Goal: Task Accomplishment & Management: Manage account settings

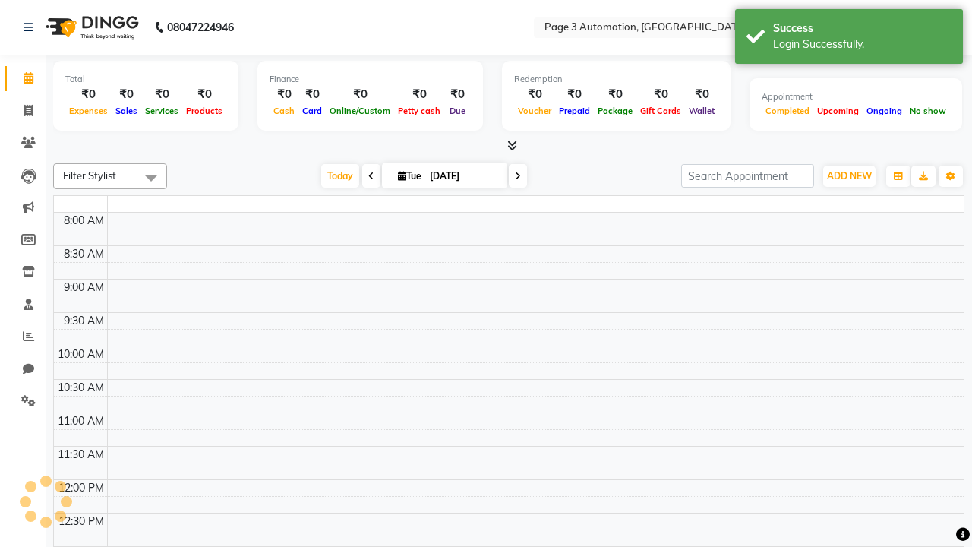
select select "en"
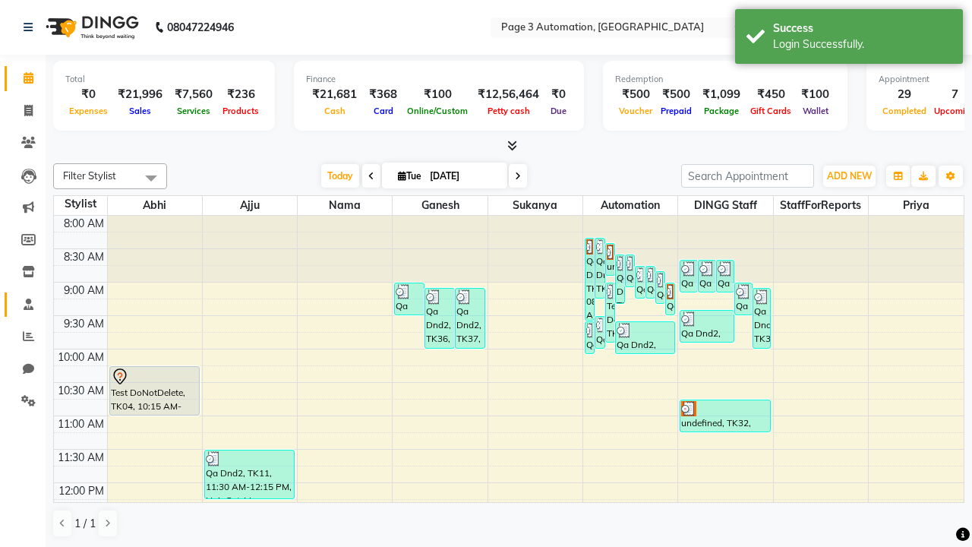
click at [23, 304] on span at bounding box center [28, 304] width 27 height 17
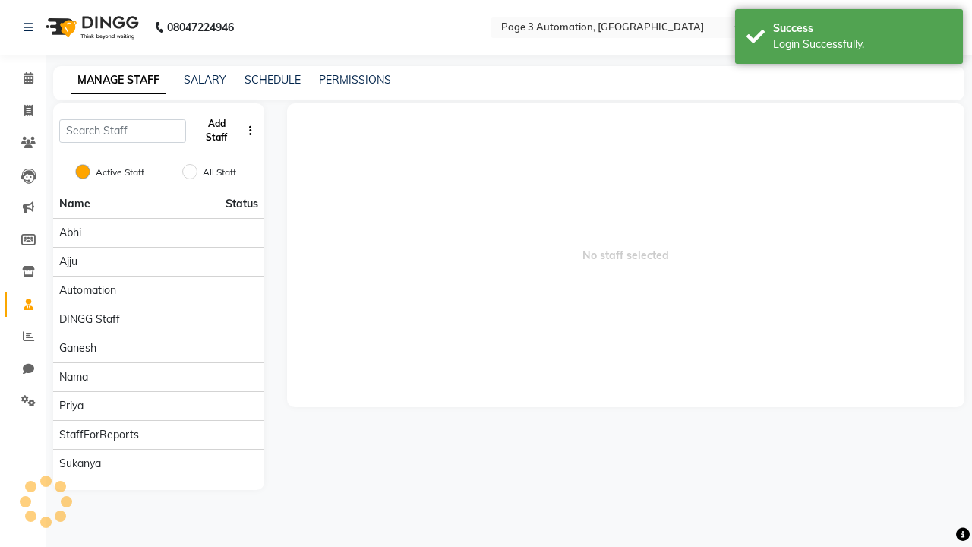
click at [217, 131] on button "Add Staff" at bounding box center [216, 131] width 49 height 40
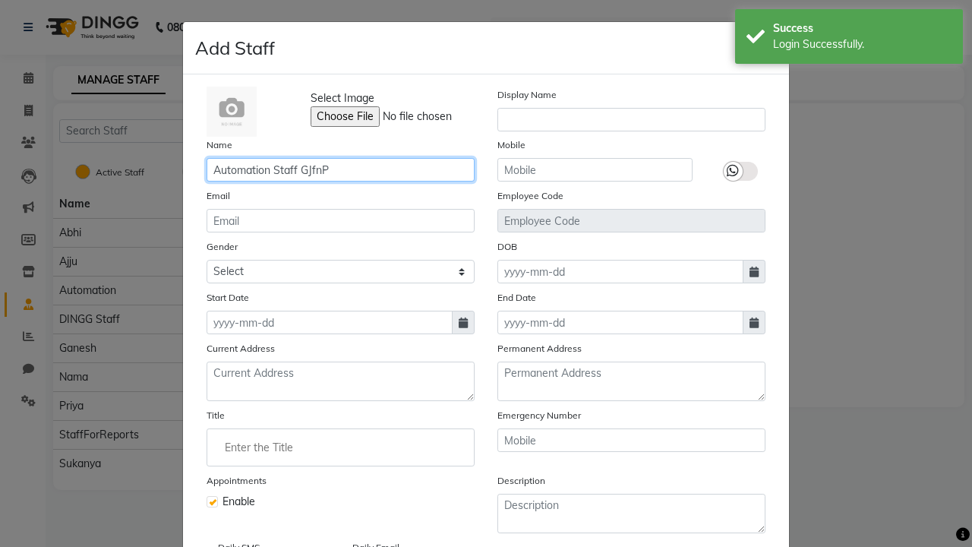
type input "Automation Staff GJfnP"
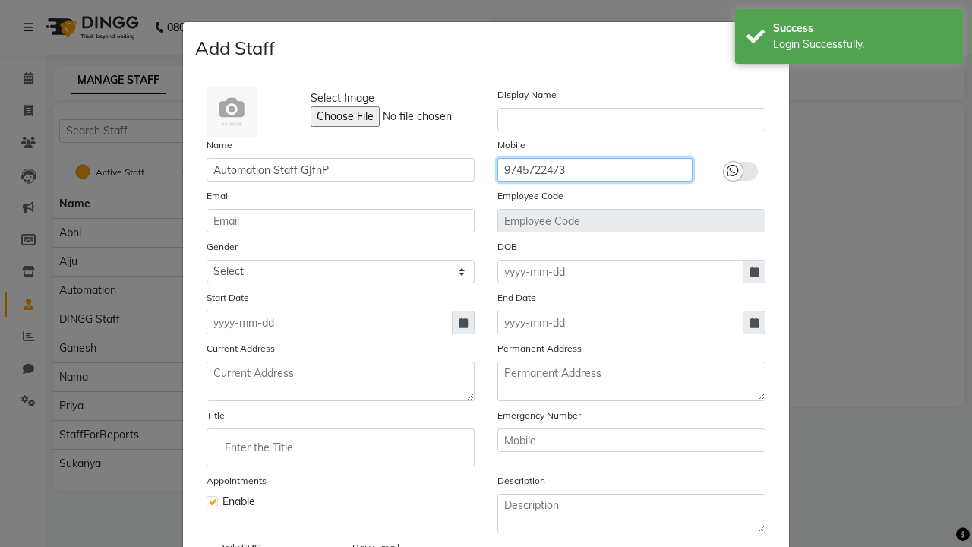
type input "9745722473"
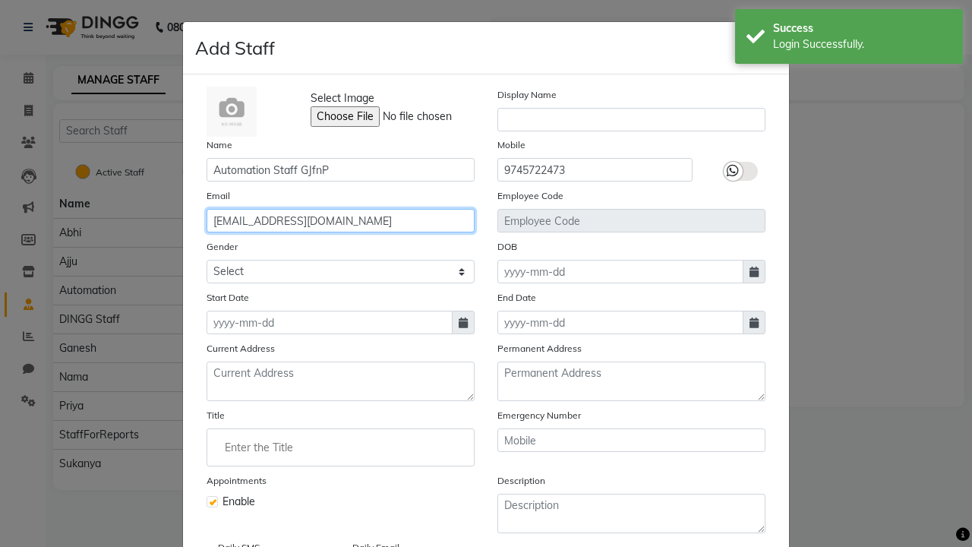
type input "[EMAIL_ADDRESS][DOMAIN_NAME]"
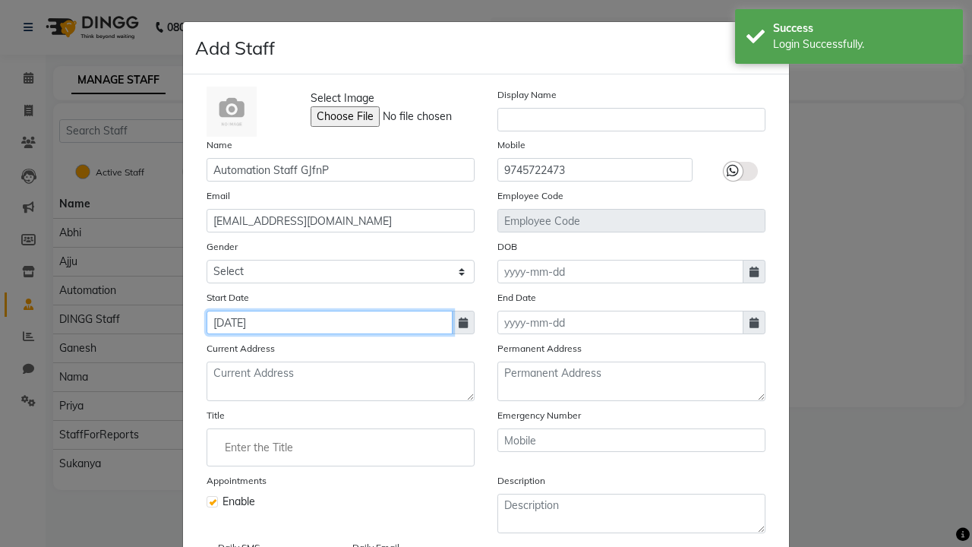
type input "[DATE]"
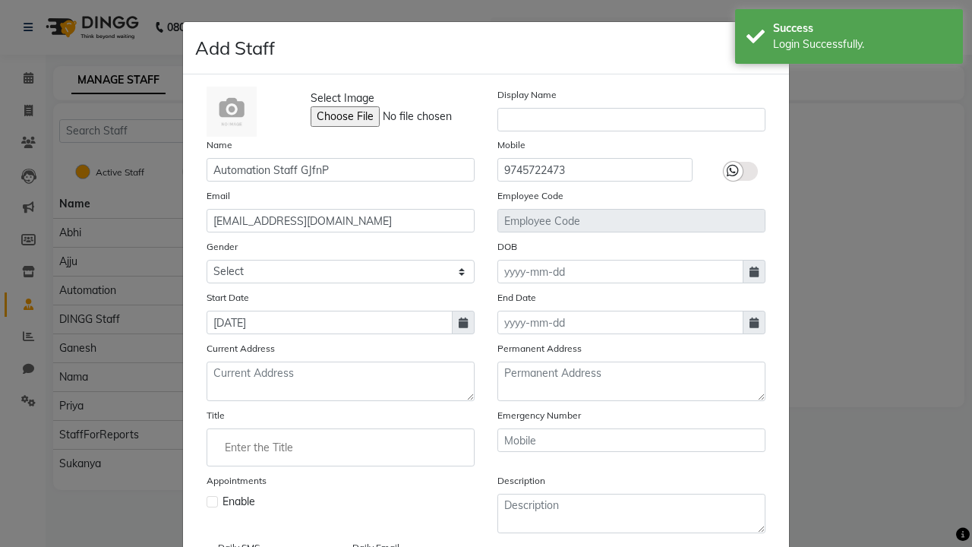
checkbox input "false"
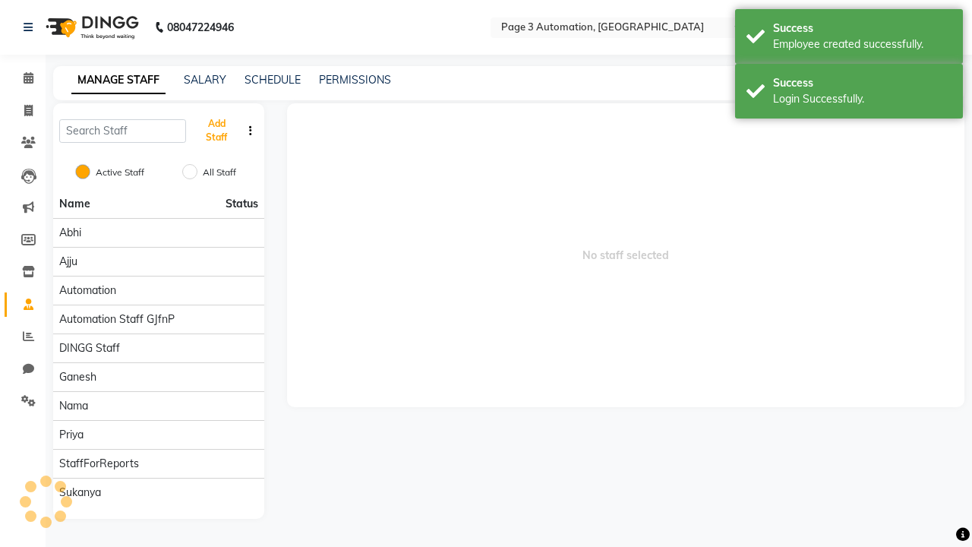
scroll to position [123, 0]
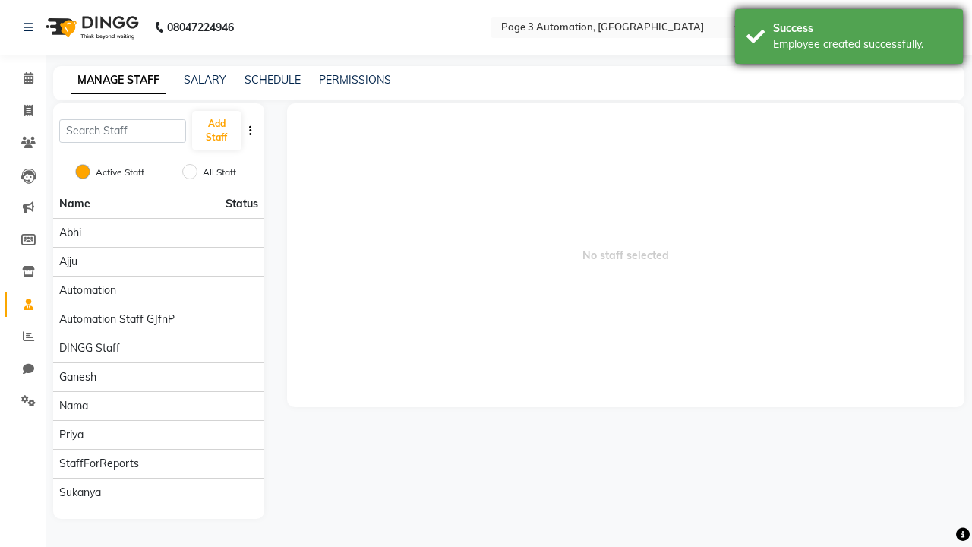
click at [849, 39] on div "Employee created successfully." at bounding box center [862, 44] width 179 height 16
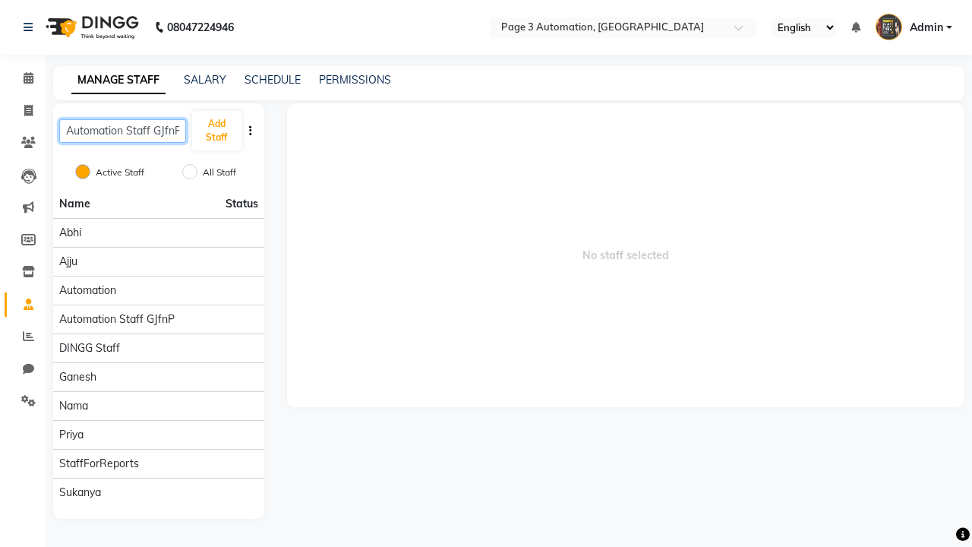
scroll to position [0, 2]
type input "Automation Staff GJfnP"
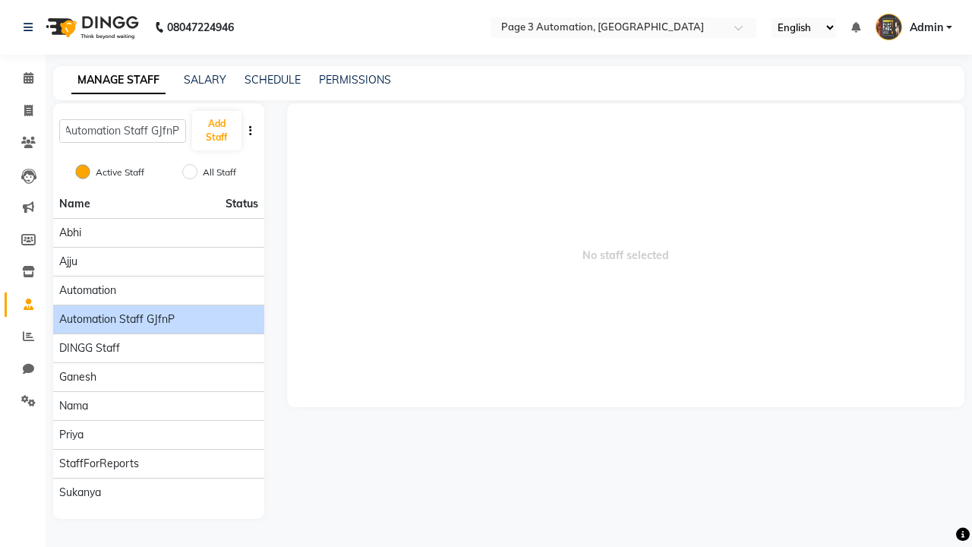
click at [158, 311] on span "Automation Staff GJfnP" at bounding box center [116, 319] width 115 height 16
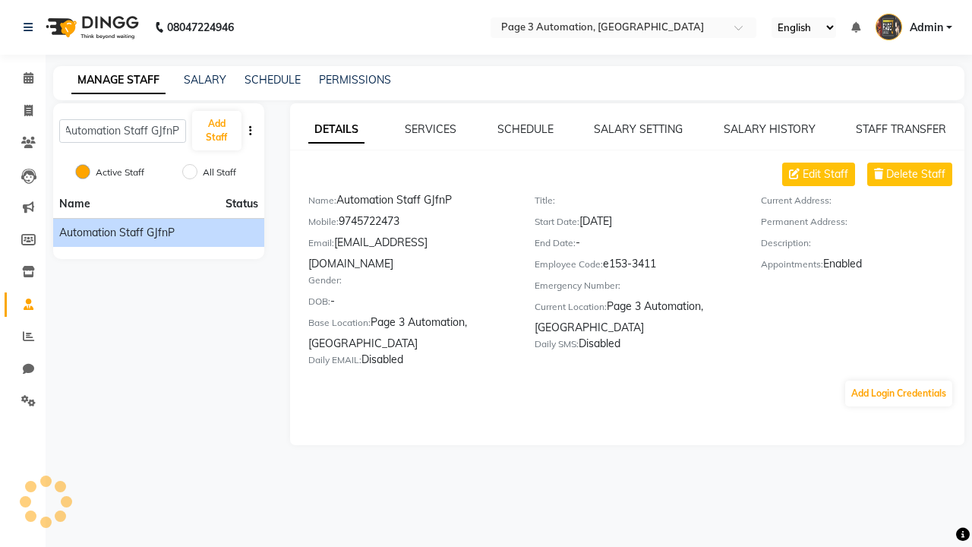
scroll to position [0, 0]
click at [638, 129] on link "SALARY SETTING" at bounding box center [638, 129] width 89 height 14
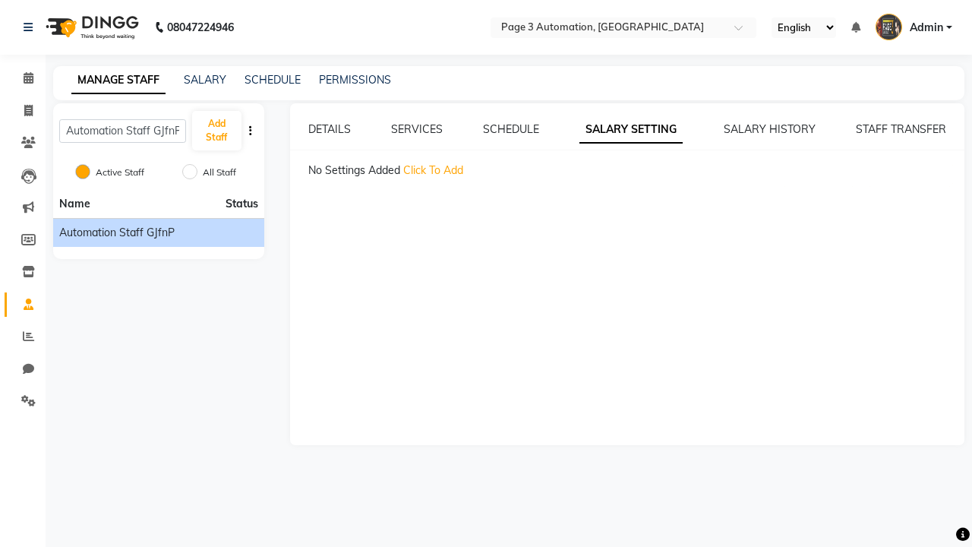
click at [433, 170] on span "Click To Add" at bounding box center [433, 170] width 60 height 14
select select "monthly"
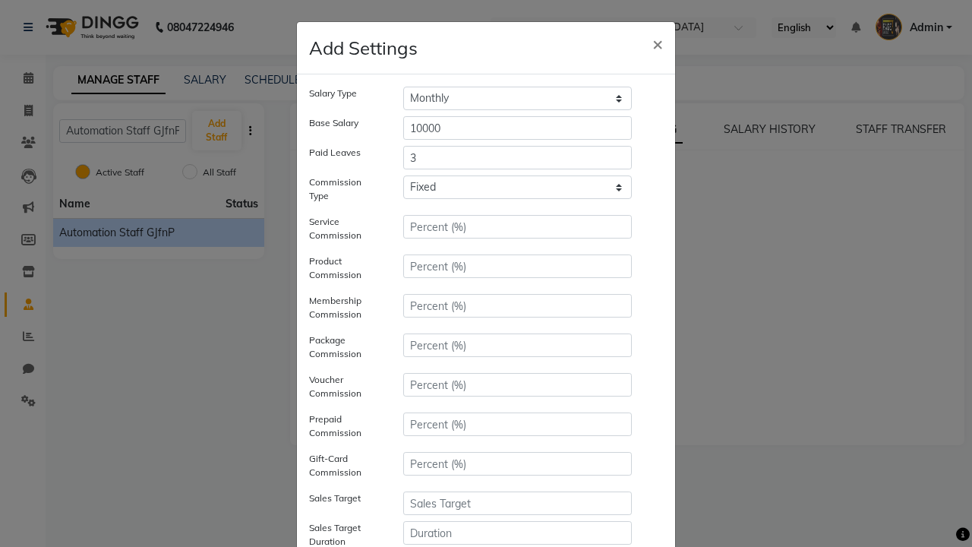
type input "3"
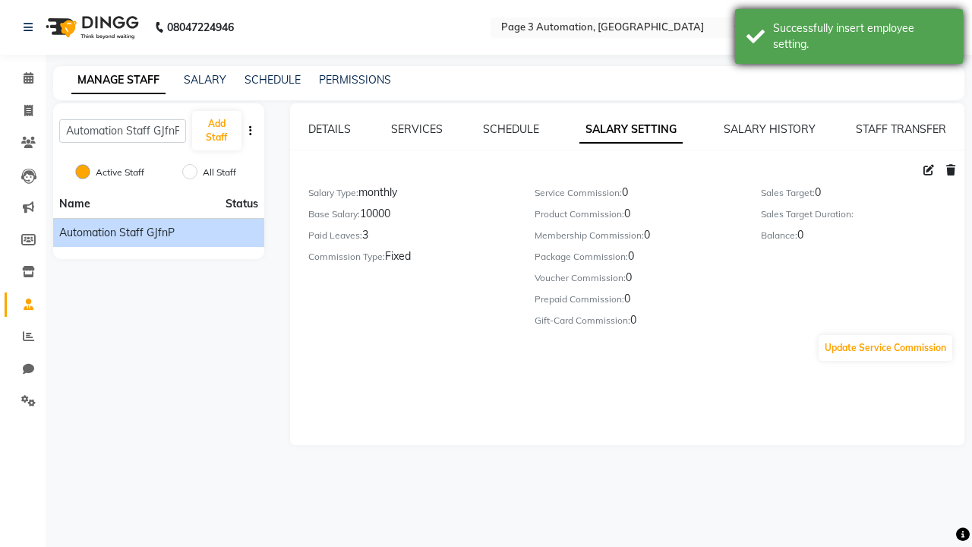
click at [849, 39] on div "Successfully insert employee setting." at bounding box center [862, 37] width 179 height 32
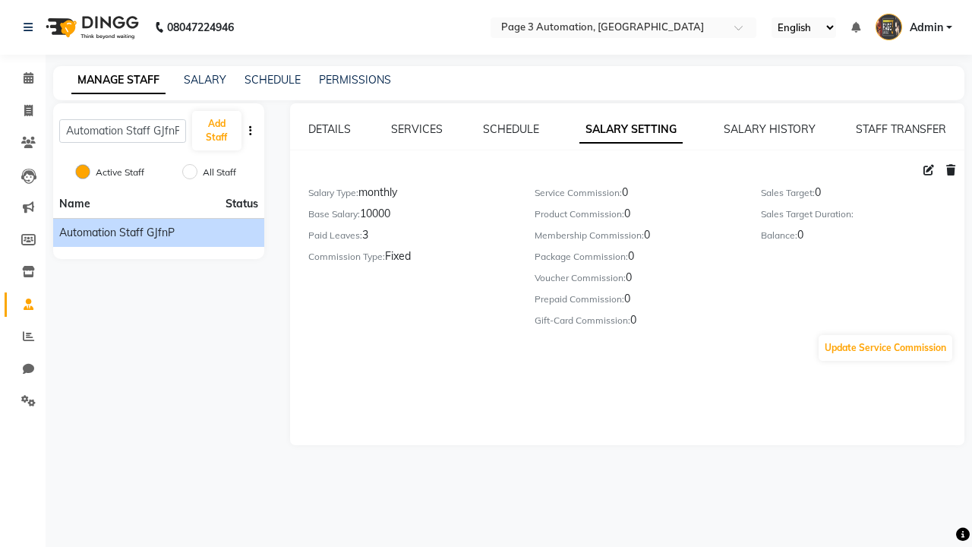
click at [929, 170] on icon at bounding box center [929, 170] width 11 height 11
select select "monthly"
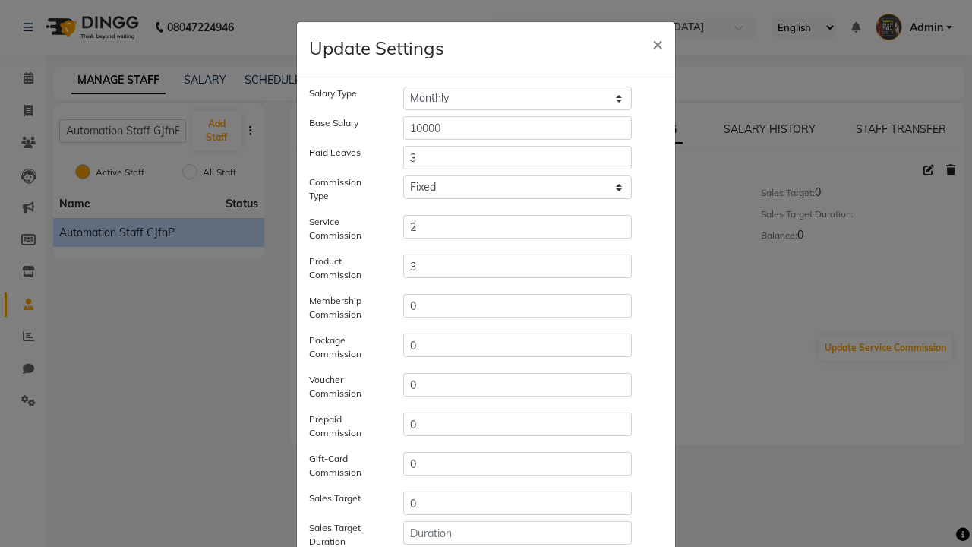
type input "3"
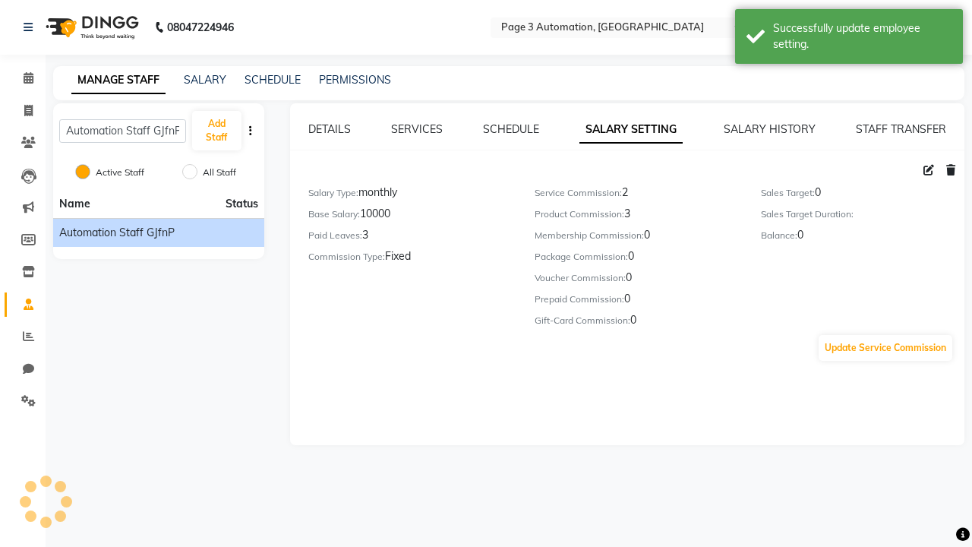
scroll to position [159, 0]
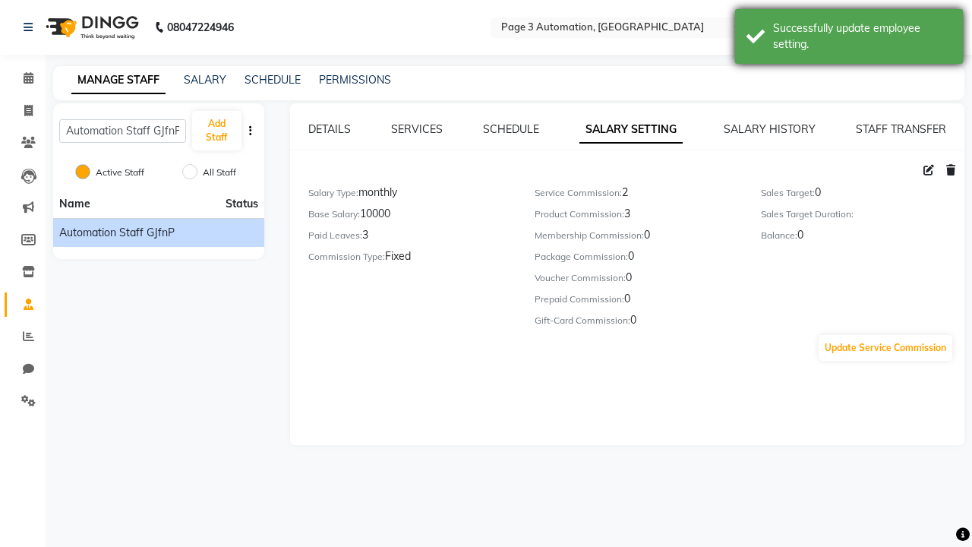
click at [849, 39] on div "Successfully update employee setting." at bounding box center [862, 37] width 179 height 32
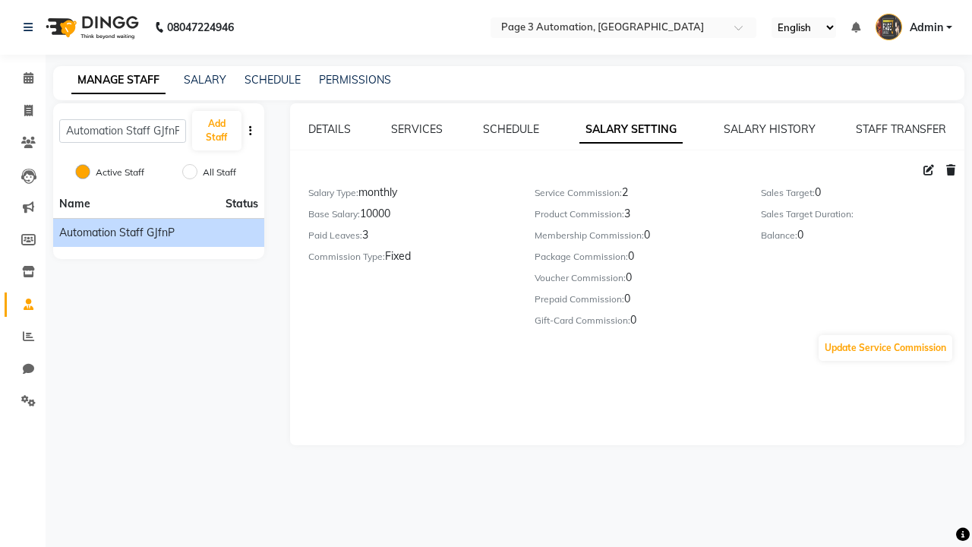
click at [951, 170] on icon at bounding box center [951, 170] width 9 height 11
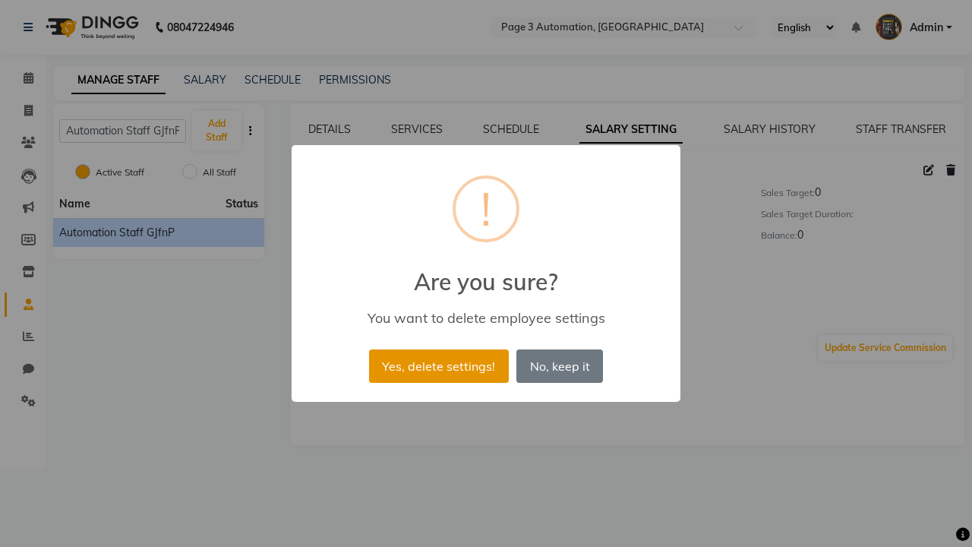
click at [438, 365] on button "Yes, delete settings!" at bounding box center [439, 365] width 140 height 33
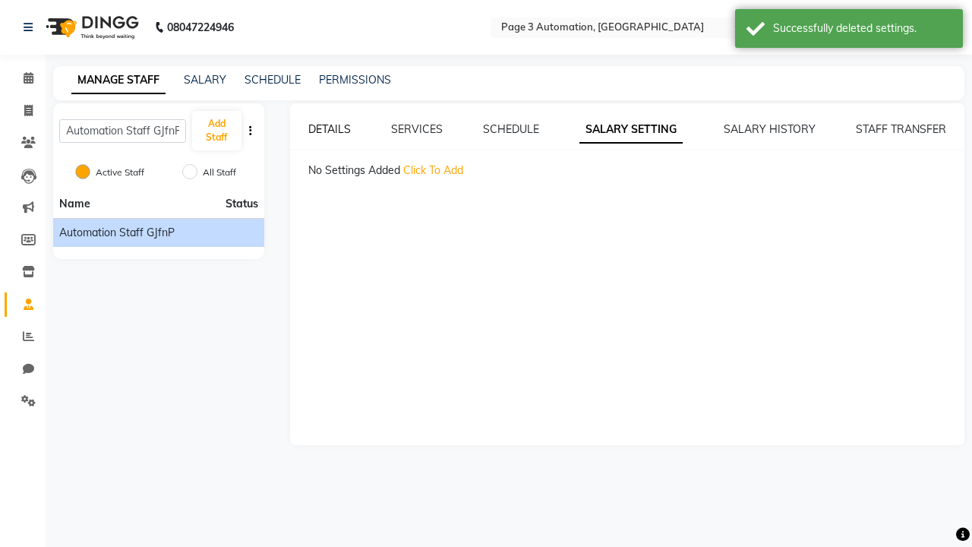
click at [849, 30] on div "Successfully deleted settings." at bounding box center [862, 29] width 179 height 16
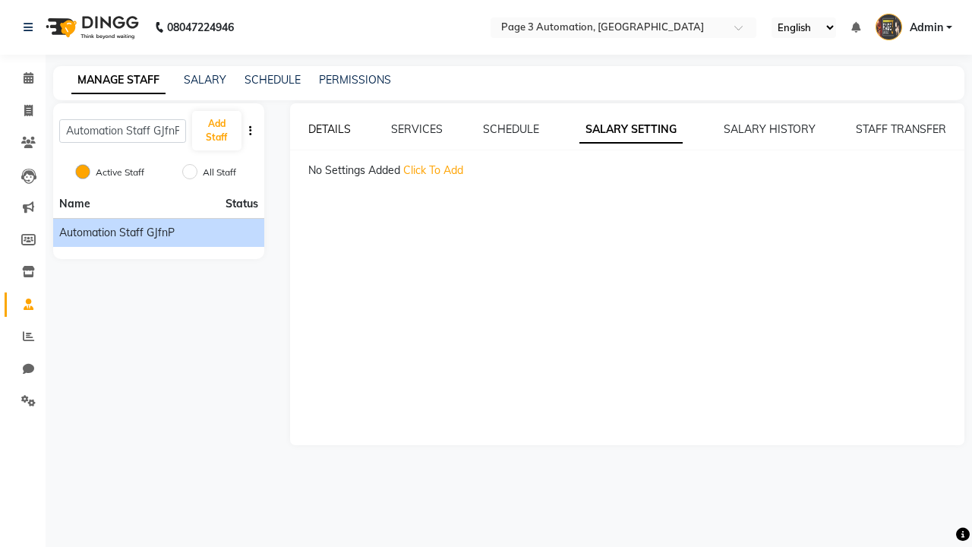
click at [329, 129] on link "DETAILS" at bounding box center [329, 129] width 43 height 14
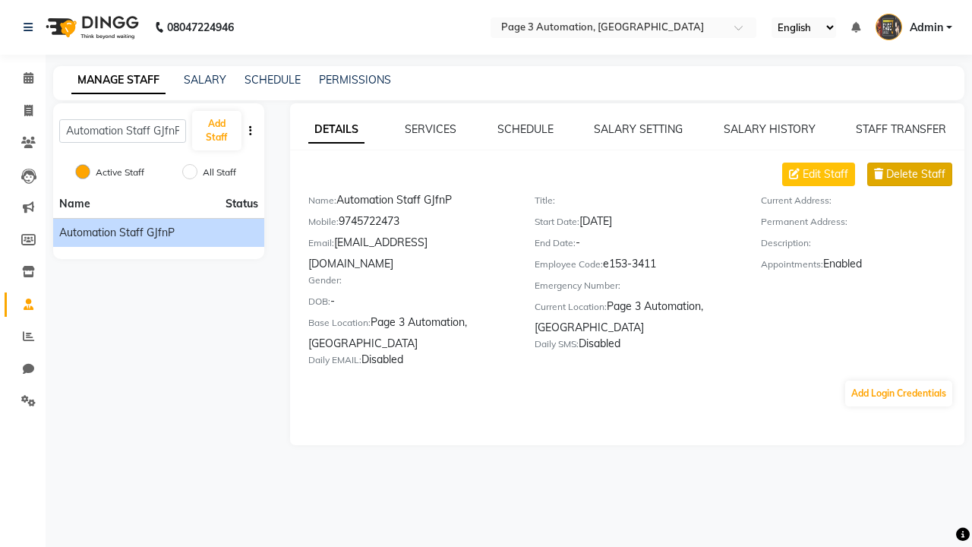
click at [916, 174] on span "Delete Staff" at bounding box center [916, 174] width 59 height 16
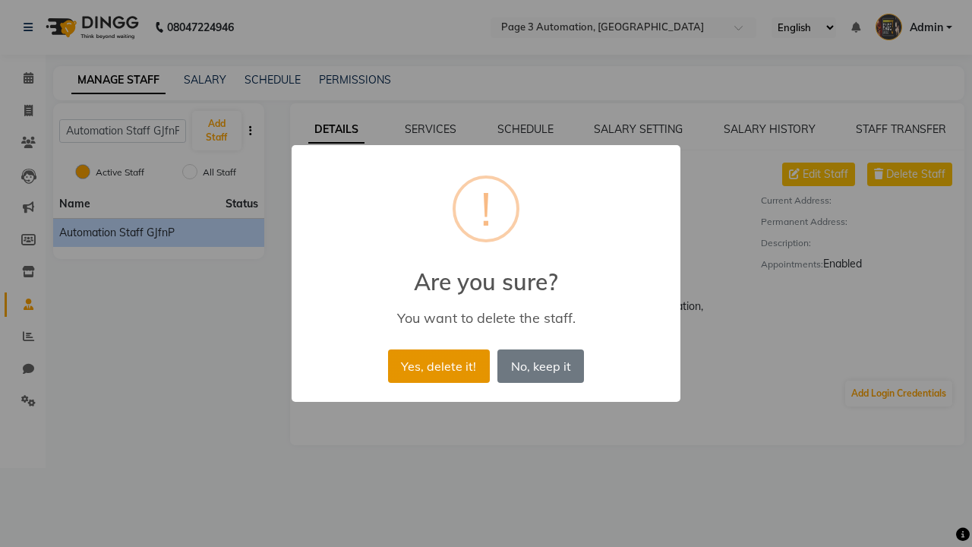
click at [438, 365] on button "Yes, delete it!" at bounding box center [439, 365] width 102 height 33
